Goal: Task Accomplishment & Management: Use online tool/utility

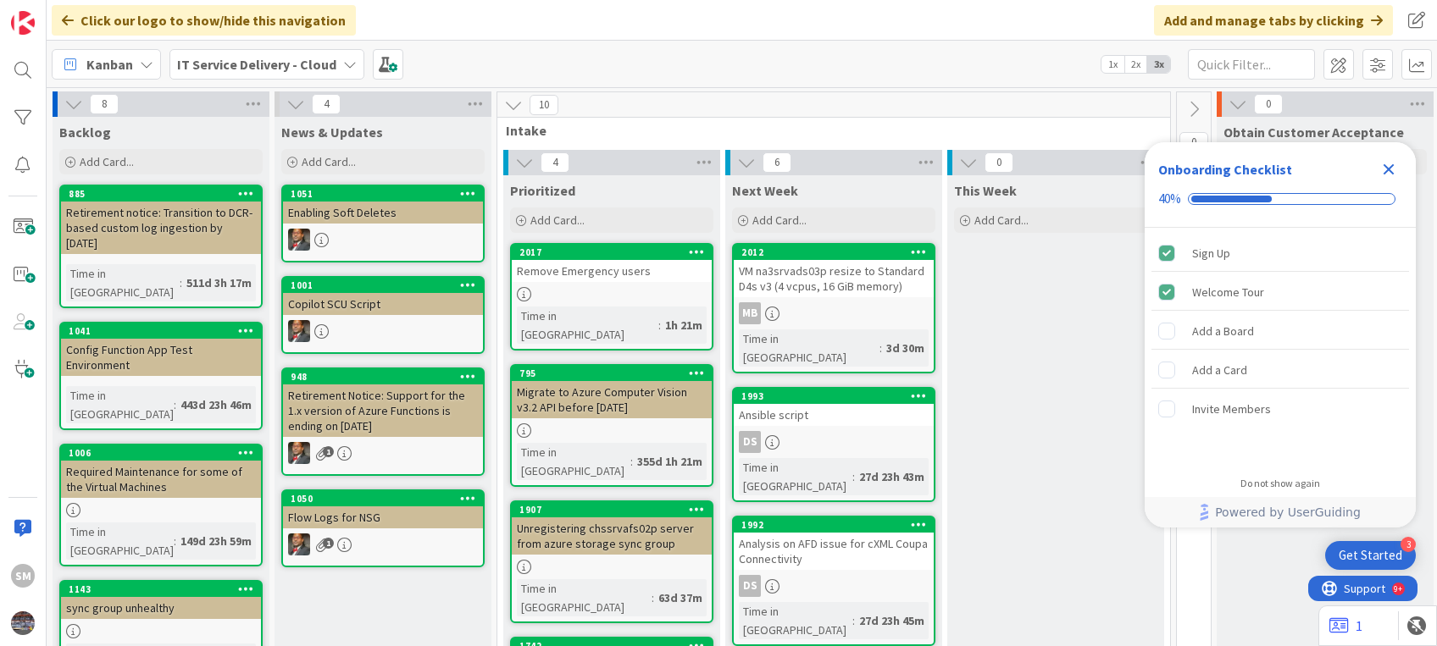
click at [1394, 169] on icon "Close Checklist" at bounding box center [1388, 169] width 20 height 20
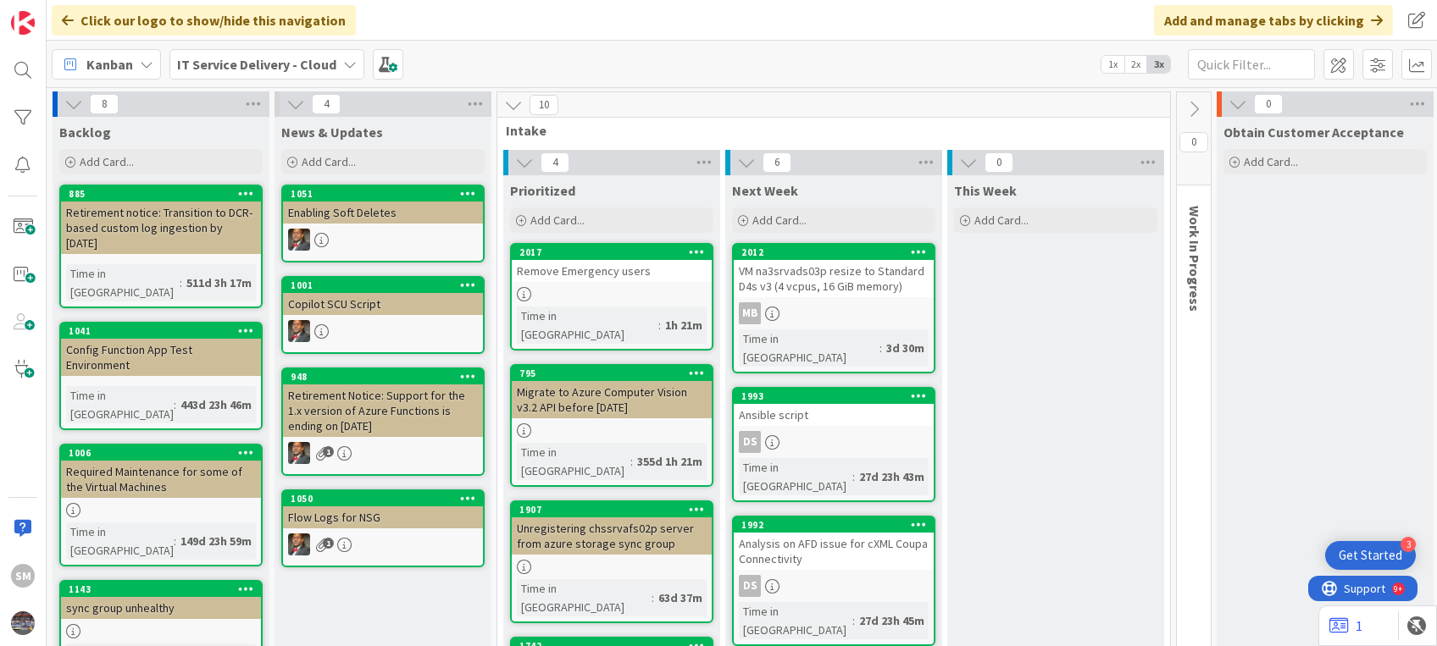
click at [637, 274] on div "Remove Emergency users" at bounding box center [612, 271] width 200 height 22
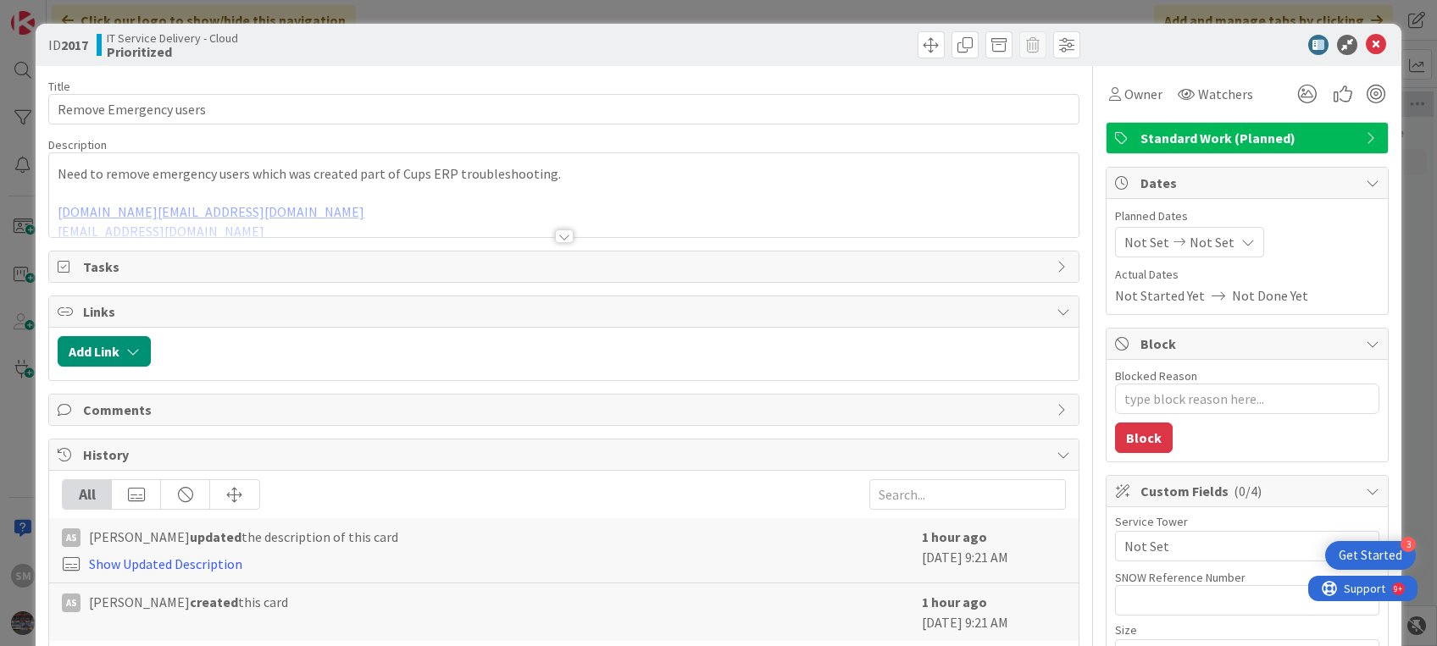
type textarea "x"
click at [556, 230] on div at bounding box center [564, 237] width 19 height 14
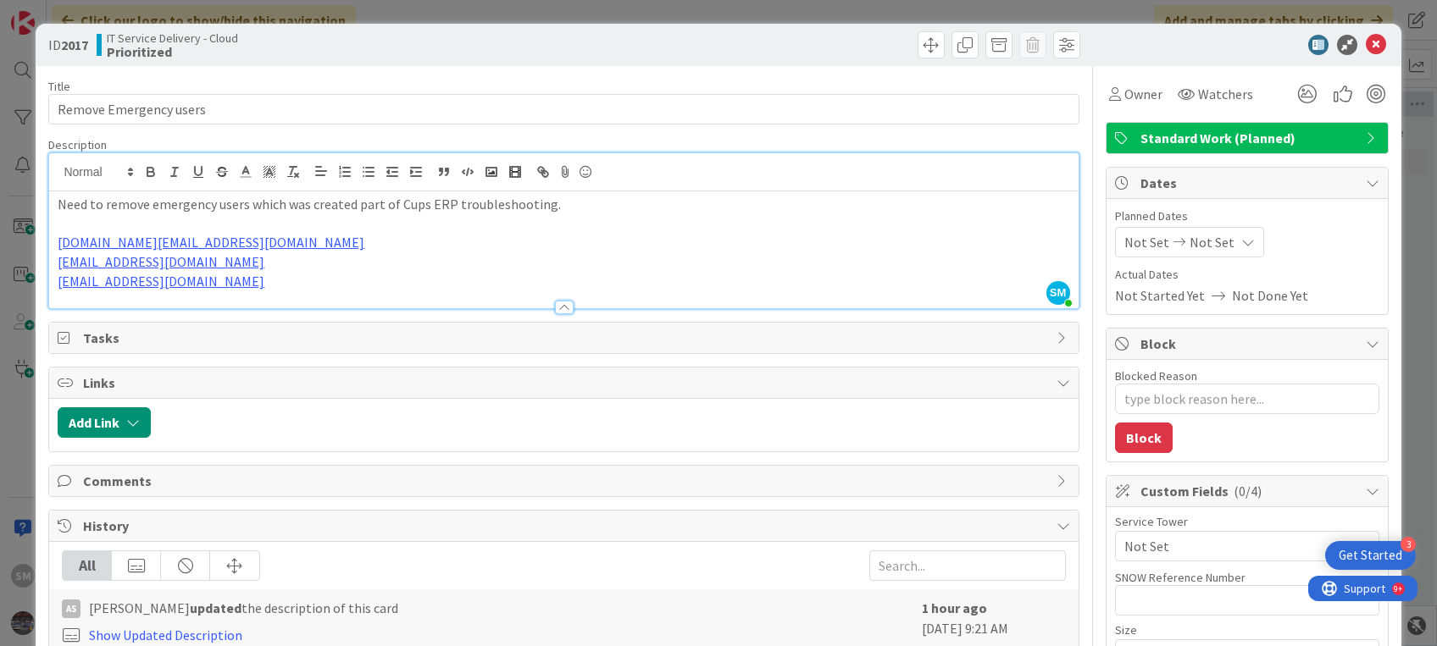
click at [613, 248] on p "[DOMAIN_NAME][EMAIL_ADDRESS][DOMAIN_NAME]" at bounding box center [563, 242] width 1011 height 19
click at [1366, 48] on icon at bounding box center [1376, 45] width 20 height 20
